Goal: Information Seeking & Learning: Learn about a topic

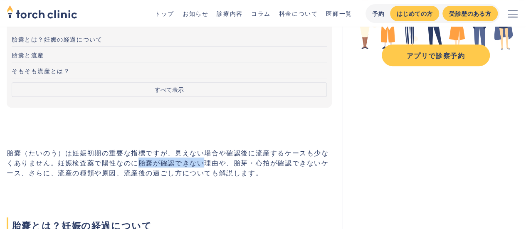
drag, startPoint x: 128, startPoint y: 160, endPoint x: 193, endPoint y: 161, distance: 65.3
click at [193, 161] on p "胎嚢（たいのう）は妊娠初期の重要な指標ですが、見えない場合や確認後に流産するケースも少なくありません。妊娠検査薬で陽性なのに胎嚢が確認できない理由や、胎芽・心…" at bounding box center [169, 163] width 325 height 30
click at [207, 163] on p "胎嚢（たいのう）は妊娠初期の重要な指標ですが、見えない場合や確認後に流産するケースも少なくありません。妊娠検査薬で陽性なのに胎嚢が確認できない理由や、胎芽・心…" at bounding box center [169, 163] width 325 height 30
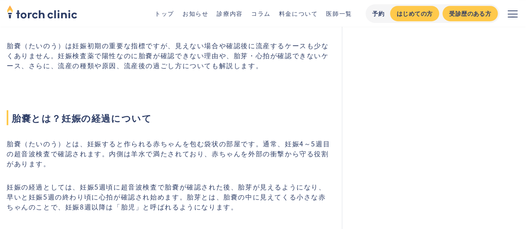
scroll to position [291, 0]
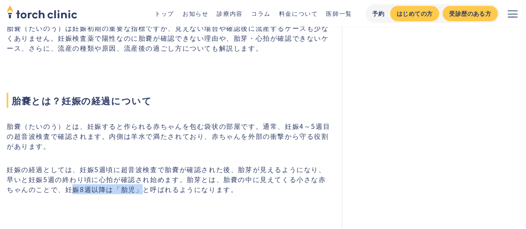
drag, startPoint x: 56, startPoint y: 190, endPoint x: 125, endPoint y: 185, distance: 69.2
click at [125, 185] on p "妊娠の経過としては、妊娠5週頃に超音波検査で胎嚢が確認された後、胎芽が見えるようになり、早いと妊娠5週の終わり頃に心拍が確認され始めます。胎芽とは、胎嚢の中に…" at bounding box center [169, 179] width 325 height 30
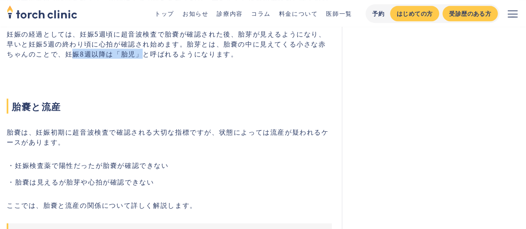
scroll to position [457, 0]
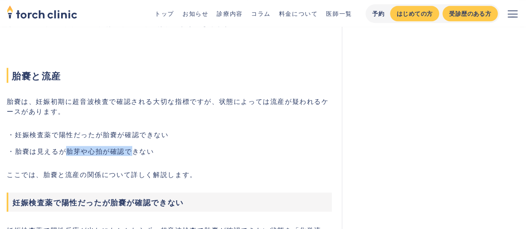
drag, startPoint x: 64, startPoint y: 148, endPoint x: 134, endPoint y: 144, distance: 70.0
click at [134, 144] on ul "妊娠検査薬で陽性だったが胎嚢が確認できない 胎嚢は見えるが胎芽や心拍が確認できない" at bounding box center [169, 142] width 325 height 27
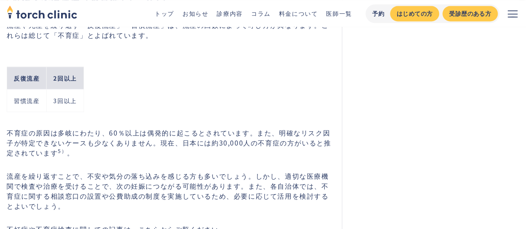
scroll to position [2328, 0]
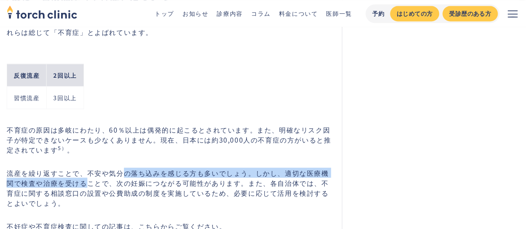
drag, startPoint x: 79, startPoint y: 170, endPoint x: 120, endPoint y: 165, distance: 41.5
click at [120, 168] on p "流産を繰り返すことで、不安や気分の落ち込みを感じる方も多いでしょう。しかし、適切な医療機関で検査や治療を受けることで、次の妊娠につながる可能性があります。また…" at bounding box center [169, 188] width 325 height 40
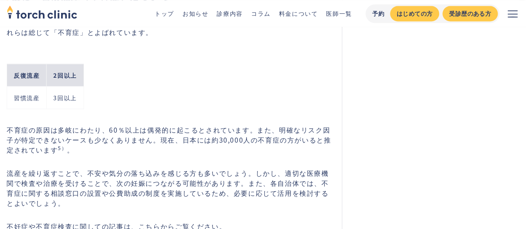
click at [119, 168] on p "流産を繰り返すことで、不安や気分の落ち込みを感じる方も多いでしょう。しかし、適切な医療機関で検査や治療を受けることで、次の妊娠につながる可能性があります。また…" at bounding box center [169, 188] width 325 height 40
drag, startPoint x: 102, startPoint y: 175, endPoint x: 153, endPoint y: 163, distance: 52.5
click at [150, 168] on p "流産を繰り返すことで、不安や気分の落ち込みを感じる方も多いでしょう。しかし、適切な医療機関で検査や治療を受けることで、次の妊娠につながる可能性があります。また…" at bounding box center [169, 188] width 325 height 40
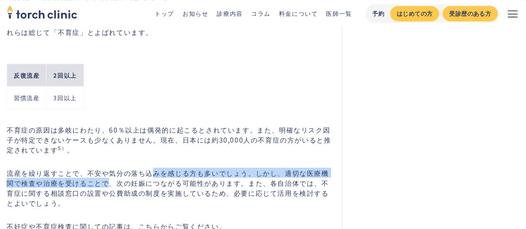
click at [154, 168] on p "流産を繰り返すことで、不安や気分の落ち込みを感じる方も多いでしょう。しかし、適切な医療機関で検査や治療を受けることで、次の妊娠につながる可能性があります。また…" at bounding box center [169, 188] width 325 height 40
click at [104, 175] on p "流産を繰り返すことで、不安や気分の落ち込みを感じる方も多いでしょう。しかし、適切な医療機関で検査や治療を受けることで、次の妊娠につながる可能性があります。また…" at bounding box center [169, 188] width 325 height 40
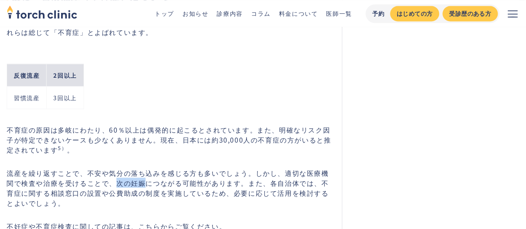
drag, startPoint x: 110, startPoint y: 172, endPoint x: 139, endPoint y: 168, distance: 29.8
click at [139, 168] on p "流産を繰り返すことで、不安や気分の落ち込みを感じる方も多いでしょう。しかし、適切な医療機関で検査や治療を受けることで、次の妊娠につながる可能性があります。また…" at bounding box center [169, 188] width 325 height 40
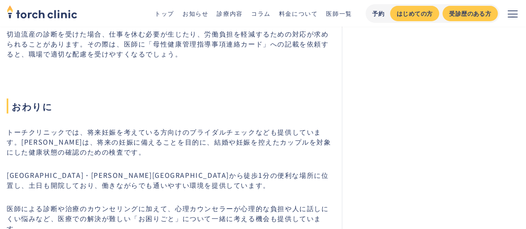
scroll to position [3159, 0]
